Goal: Navigation & Orientation: Find specific page/section

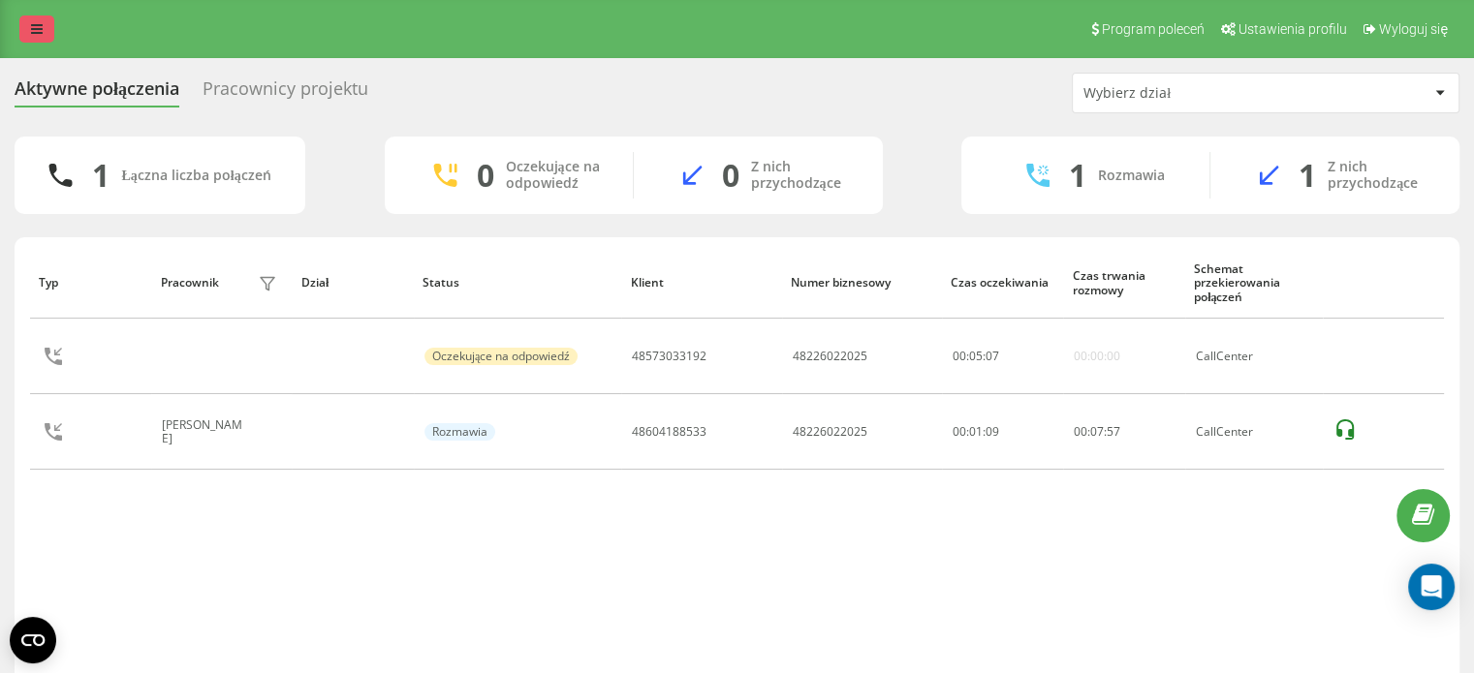
click at [34, 36] on icon at bounding box center [37, 29] width 12 height 14
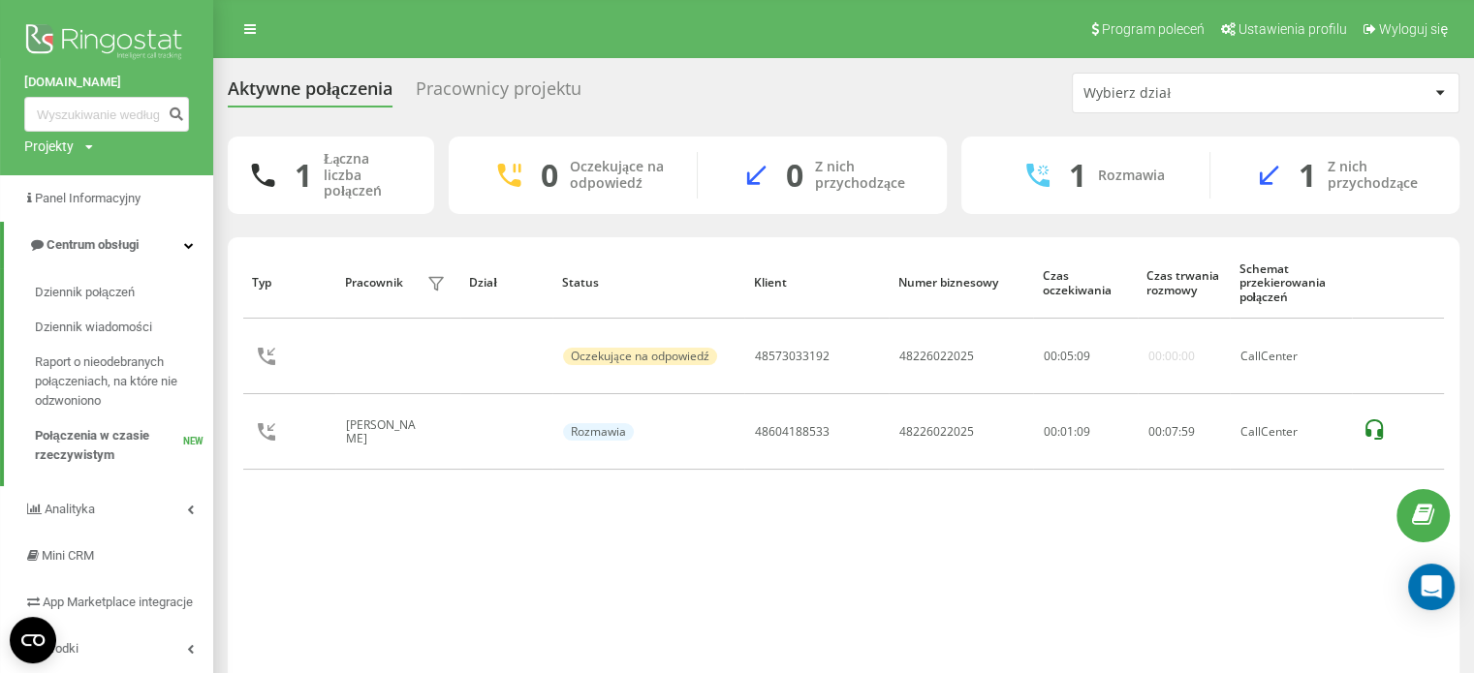
click at [565, 95] on div "Pracownicy projektu" at bounding box center [499, 93] width 166 height 30
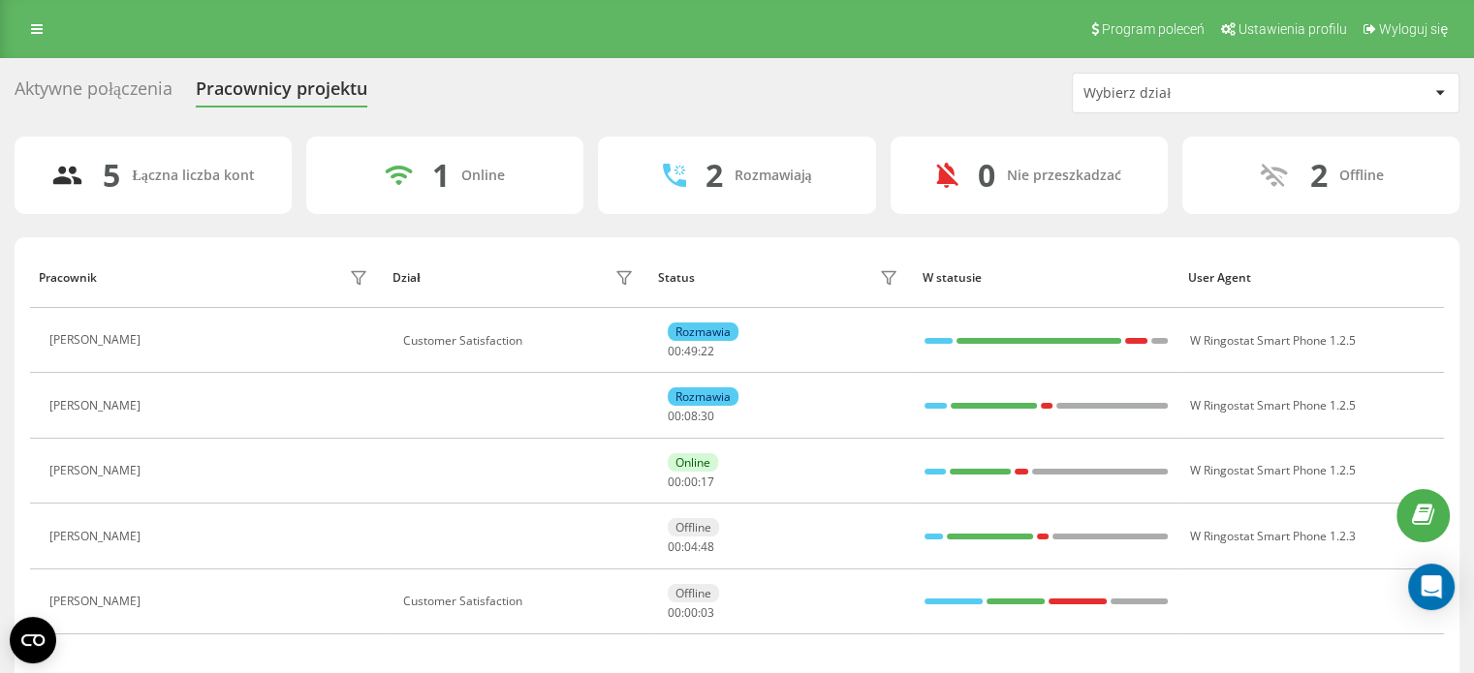
click at [135, 92] on div "Aktywne połączenia" at bounding box center [94, 93] width 158 height 30
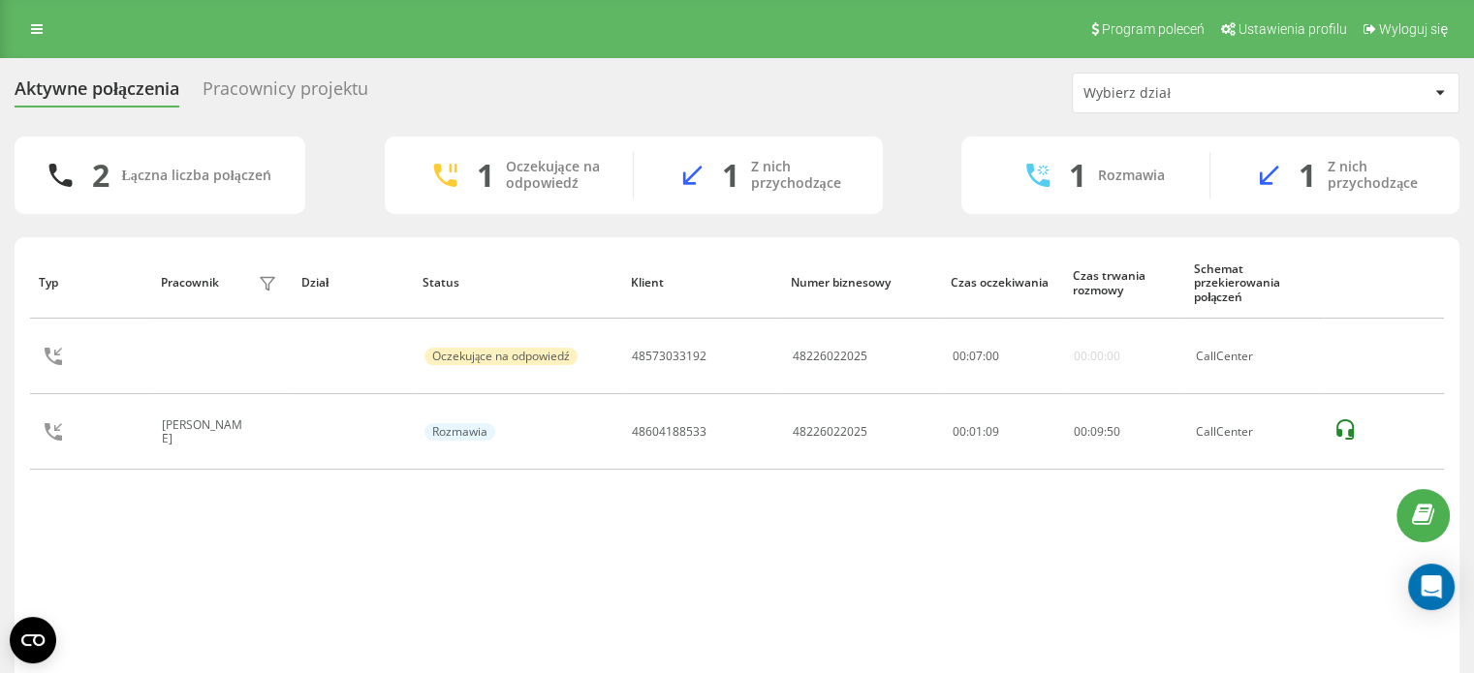
click at [231, 78] on div "Pracownicy projektu" at bounding box center [285, 93] width 166 height 30
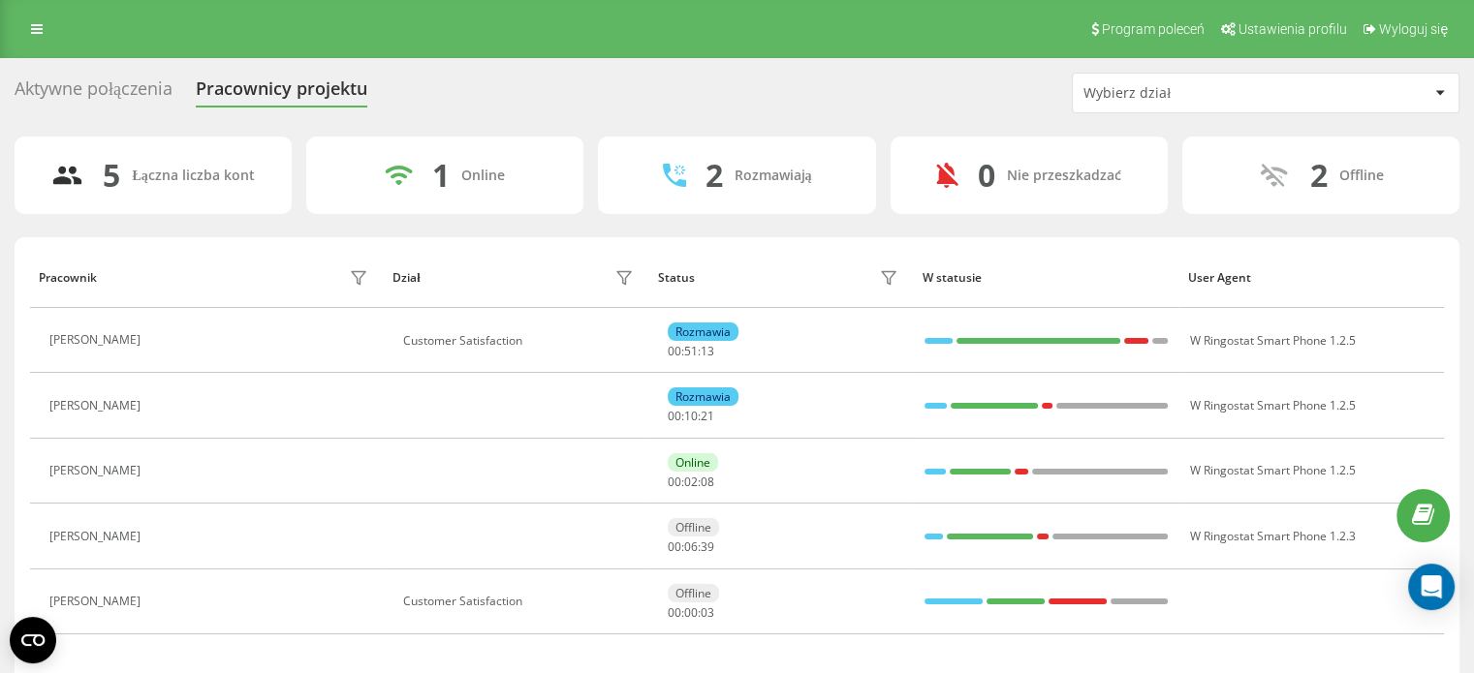
click at [100, 97] on div "Aktywne połączenia" at bounding box center [94, 93] width 158 height 30
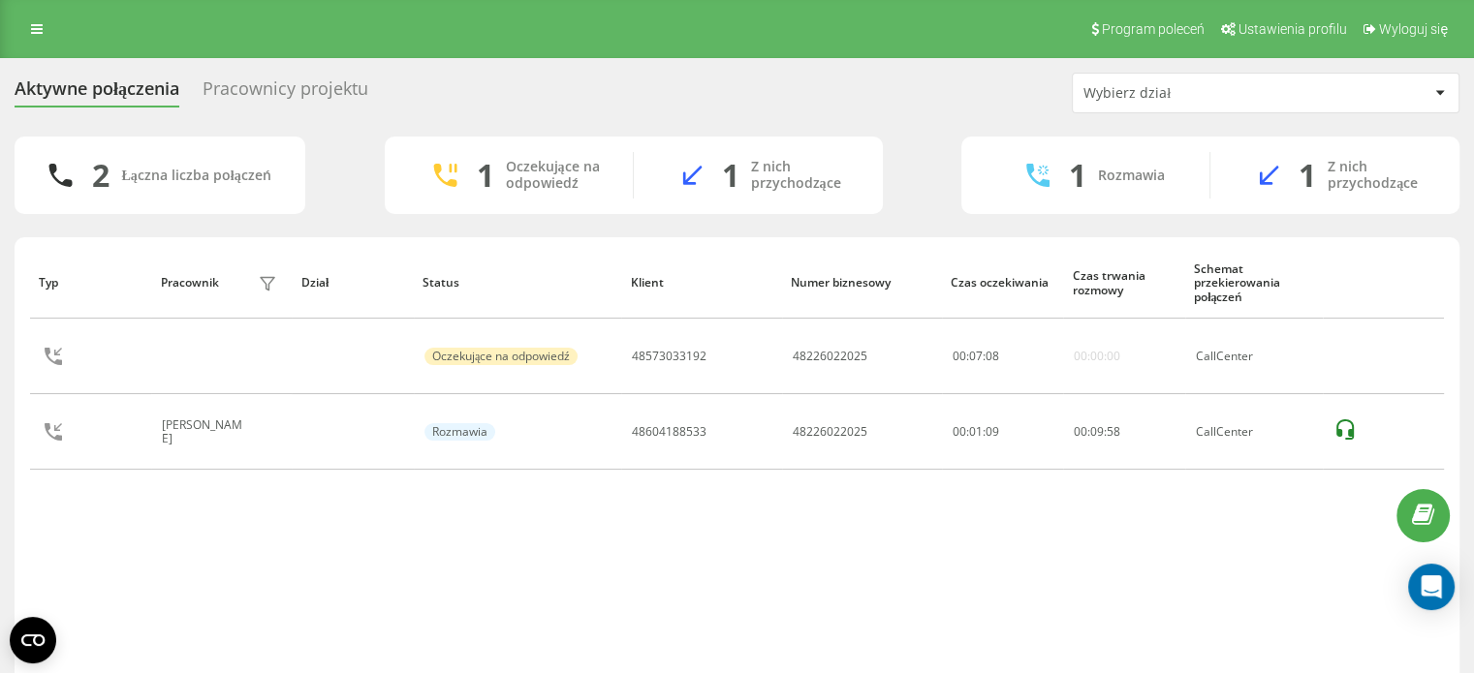
click at [252, 90] on div "Pracownicy projektu" at bounding box center [285, 93] width 166 height 30
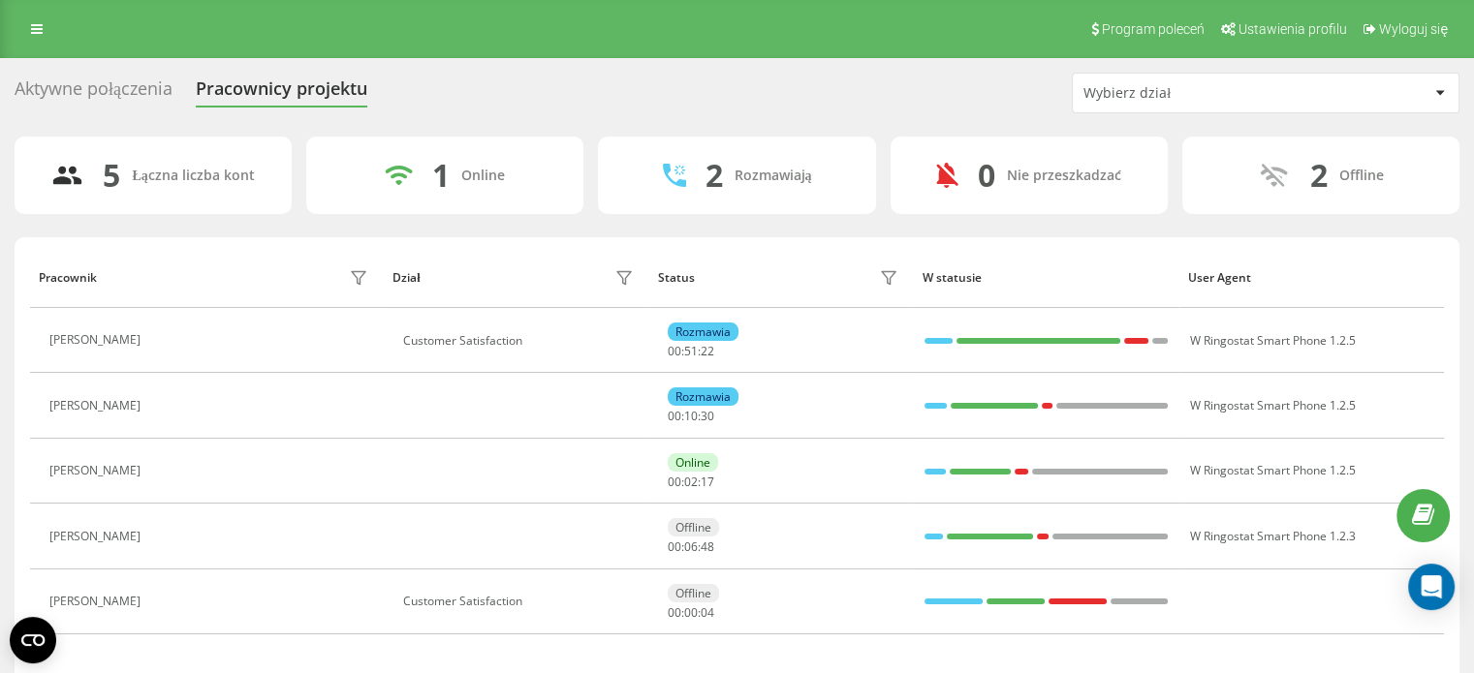
click at [114, 91] on div "Aktywne połączenia" at bounding box center [94, 93] width 158 height 30
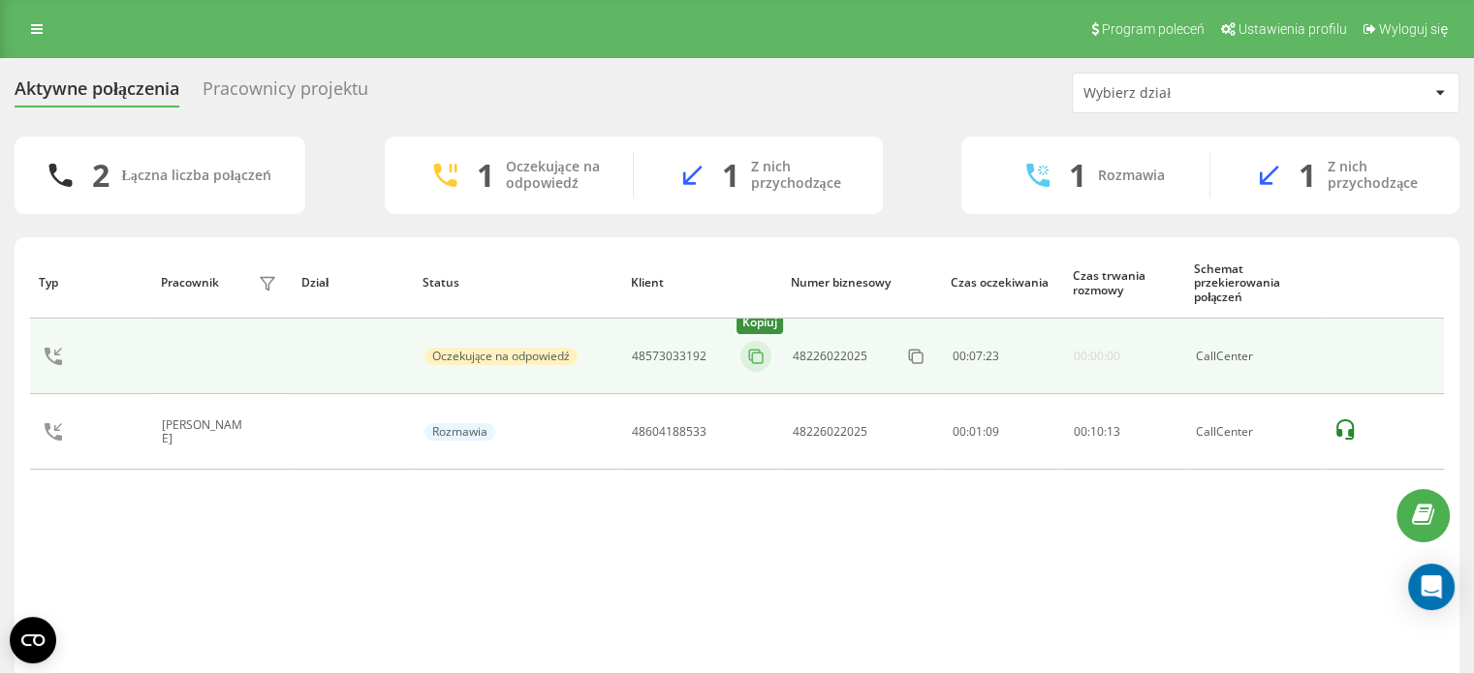
click at [760, 354] on icon at bounding box center [755, 356] width 19 height 19
